Goal: Navigation & Orientation: Find specific page/section

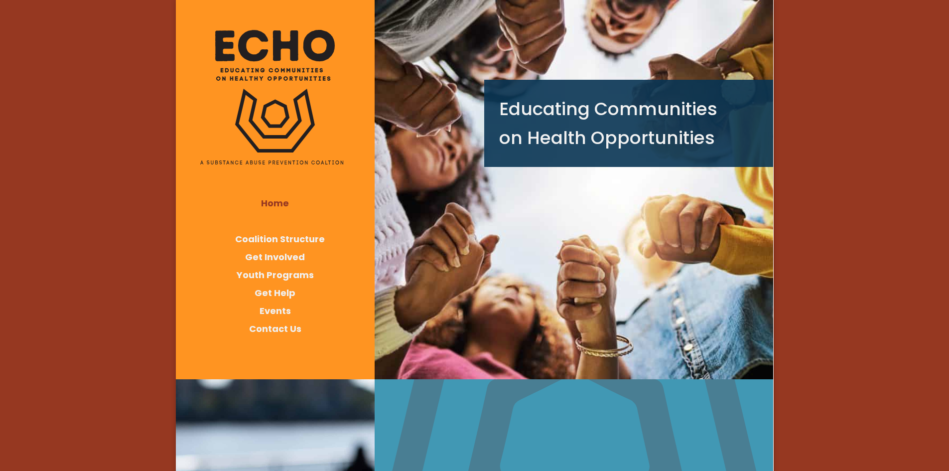
click at [285, 222] on span "About Us" at bounding box center [275, 221] width 42 height 12
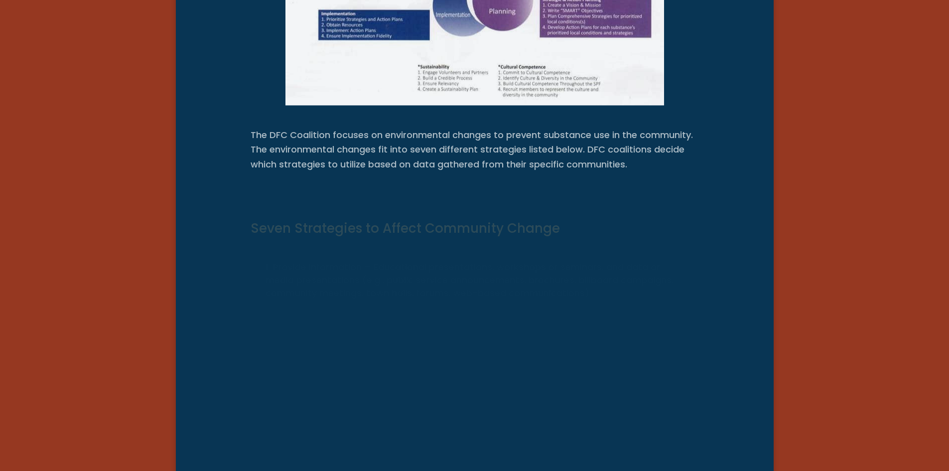
scroll to position [4084, 0]
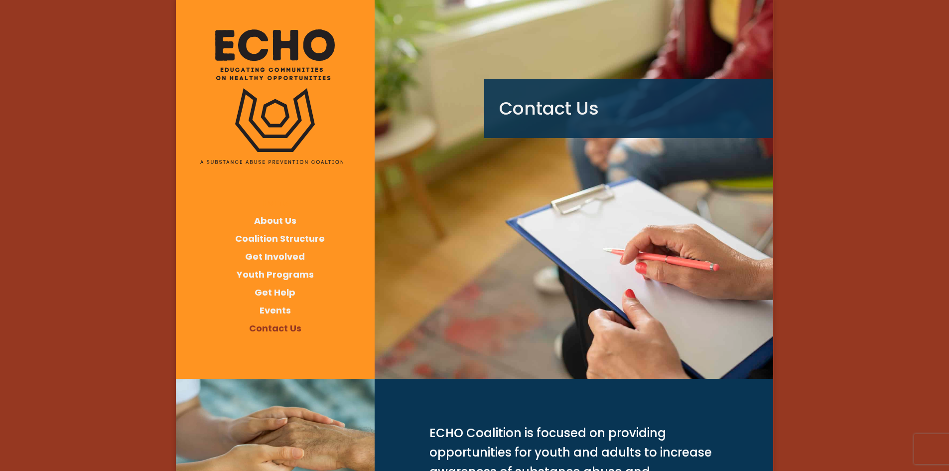
click at [277, 203] on span "Home" at bounding box center [275, 202] width 28 height 12
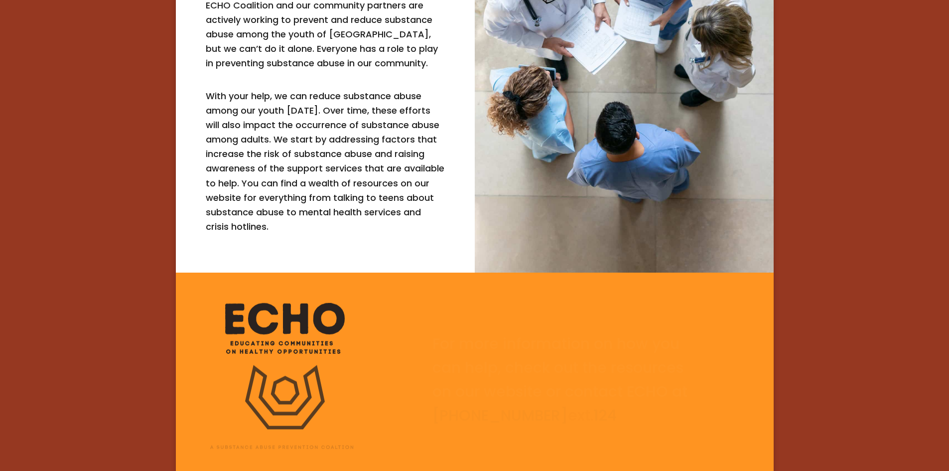
scroll to position [1223, 0]
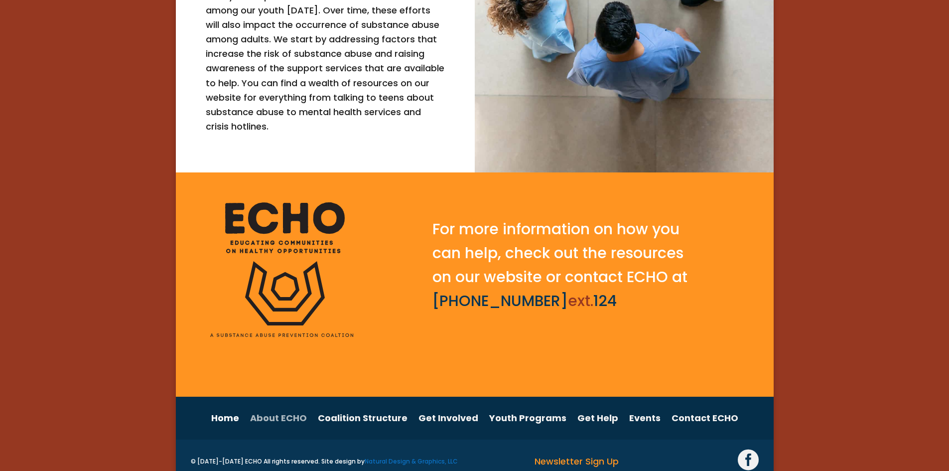
click at [297, 408] on link "About ECHO" at bounding box center [278, 417] width 57 height 19
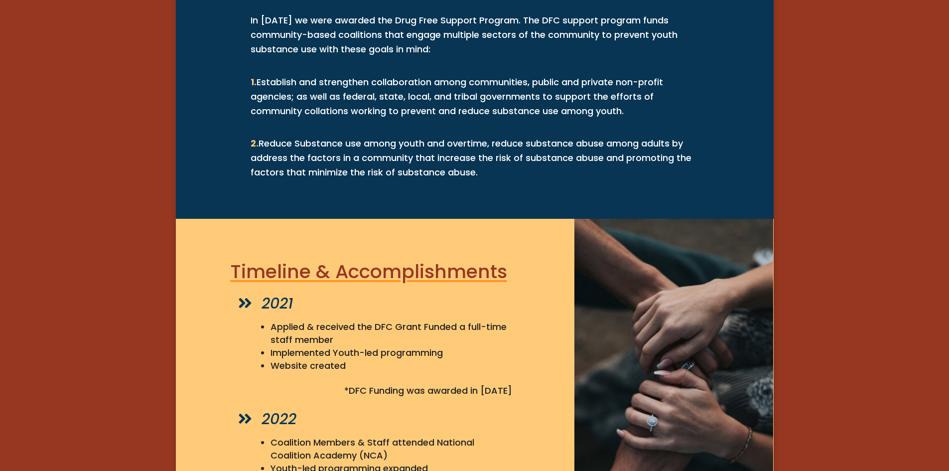
scroll to position [339, 0]
